Goal: Task Accomplishment & Management: Manage account settings

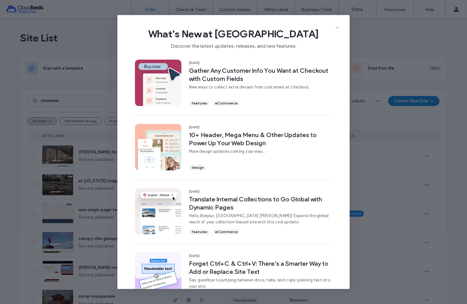
click at [338, 27] on use at bounding box center [337, 27] width 3 height 3
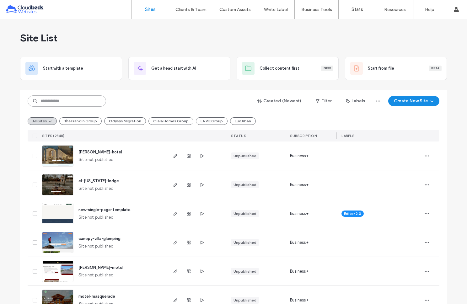
click at [66, 102] on input at bounding box center [67, 101] width 79 height 11
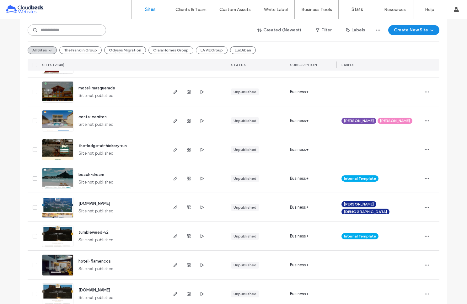
scroll to position [258, 0]
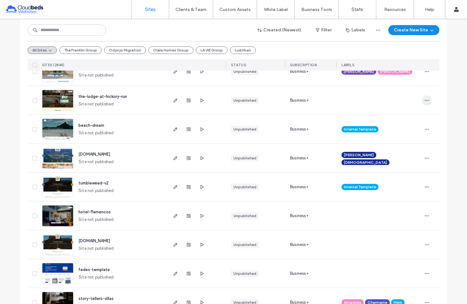
click at [423, 103] on span "button" at bounding box center [427, 101] width 10 height 10
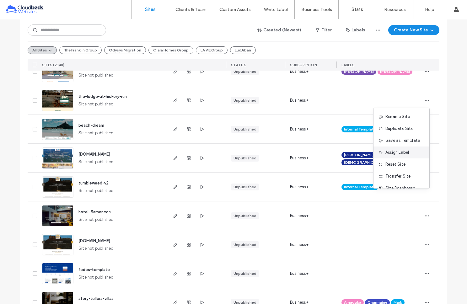
click at [393, 150] on span "Assign Label" at bounding box center [398, 153] width 24 height 6
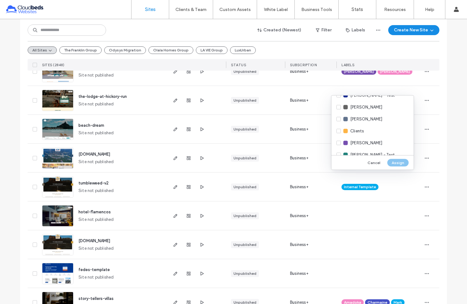
scroll to position [165, 0]
click at [340, 120] on div "Clients" at bounding box center [373, 119] width 82 height 12
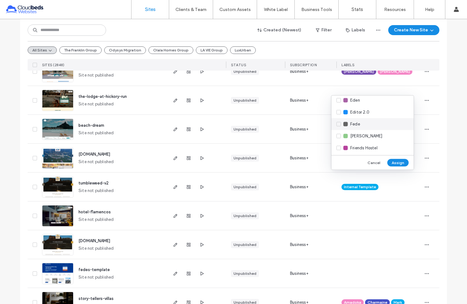
click at [341, 124] on div "Fede" at bounding box center [373, 124] width 82 height 12
click at [341, 117] on div "Gumtree" at bounding box center [373, 118] width 82 height 12
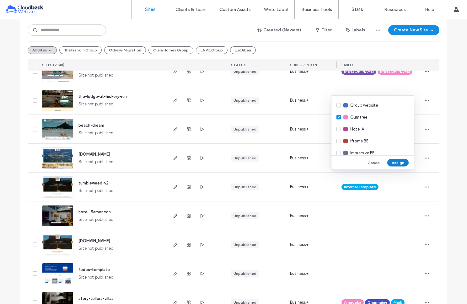
click at [396, 162] on button "Assign" at bounding box center [398, 163] width 21 height 8
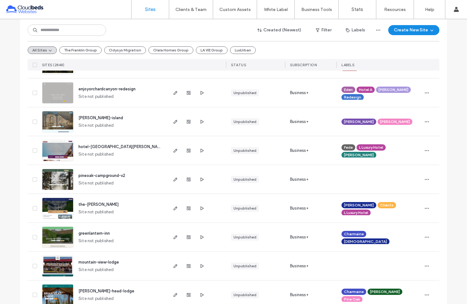
scroll to position [642, 0]
click at [94, 147] on span "hotel-[GEOGRAPHIC_DATA][PERSON_NAME]" at bounding box center [122, 146] width 86 height 5
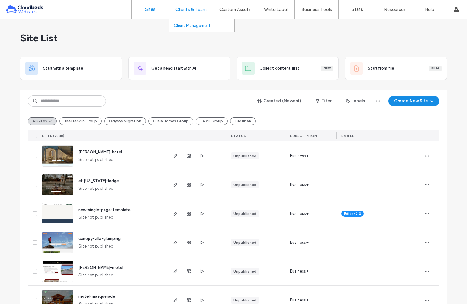
click at [187, 24] on label "Client Management" at bounding box center [192, 25] width 37 height 5
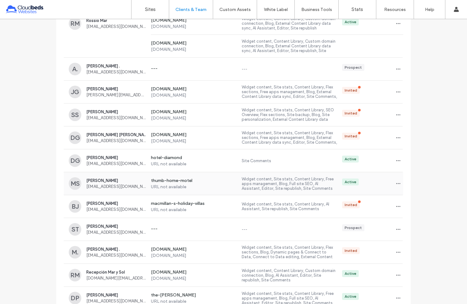
scroll to position [195, 0]
click at [90, 178] on span "Matt Schulz" at bounding box center [116, 180] width 60 height 5
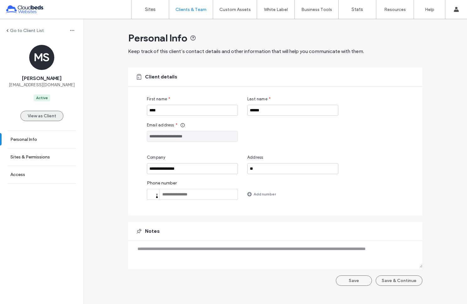
click at [49, 117] on button "View as Client" at bounding box center [41, 116] width 43 height 10
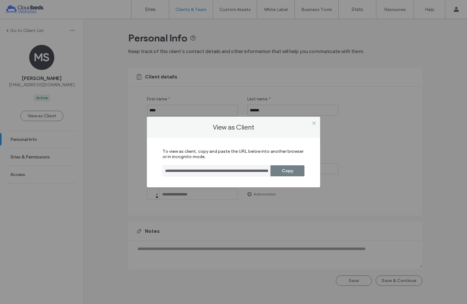
click at [283, 168] on button "Copy" at bounding box center [288, 171] width 34 height 11
